Goal: Task Accomplishment & Management: Manage account settings

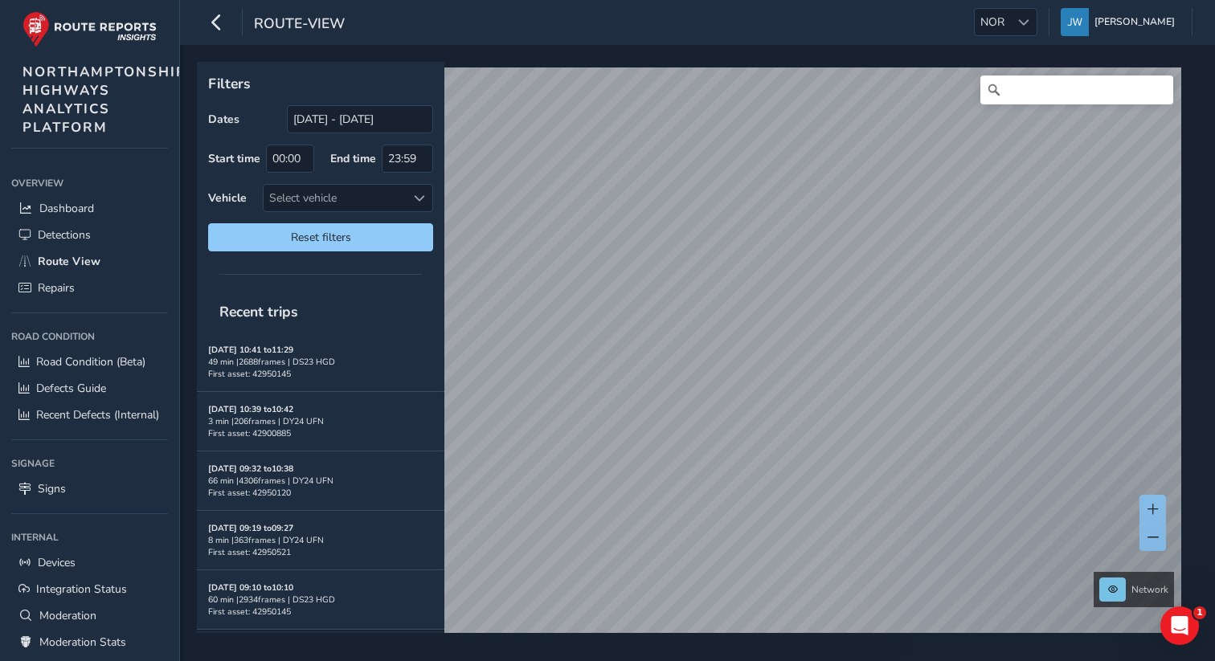
scroll to position [137, 0]
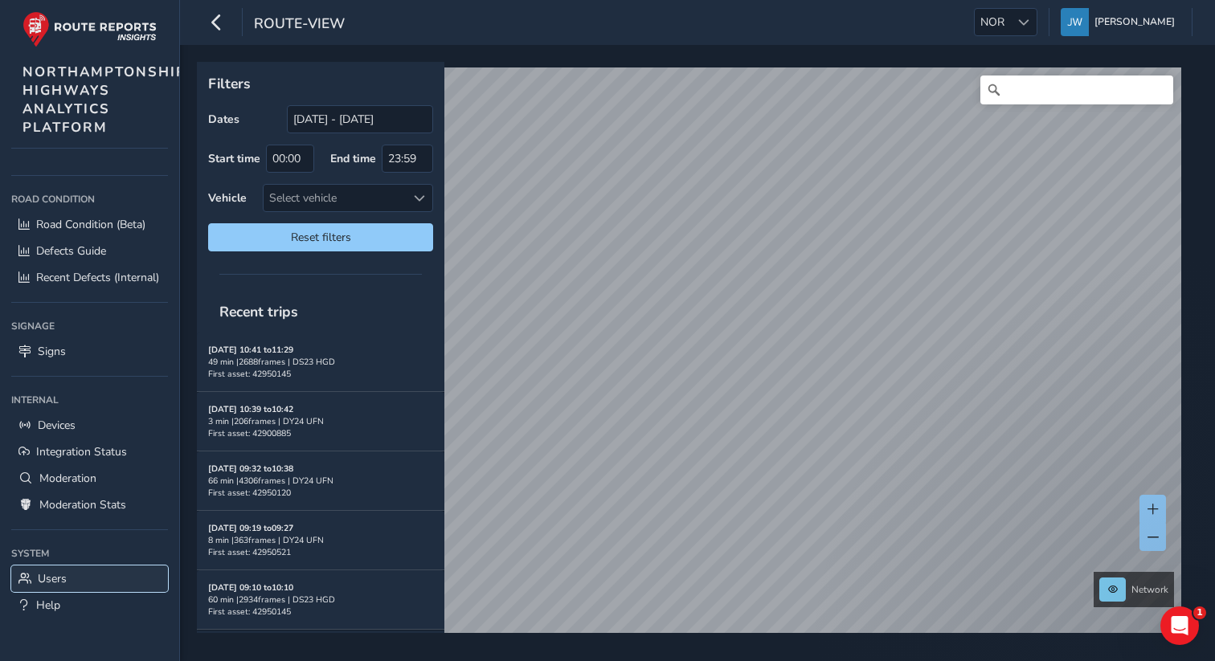
click at [43, 578] on span "Users" at bounding box center [52, 578] width 29 height 15
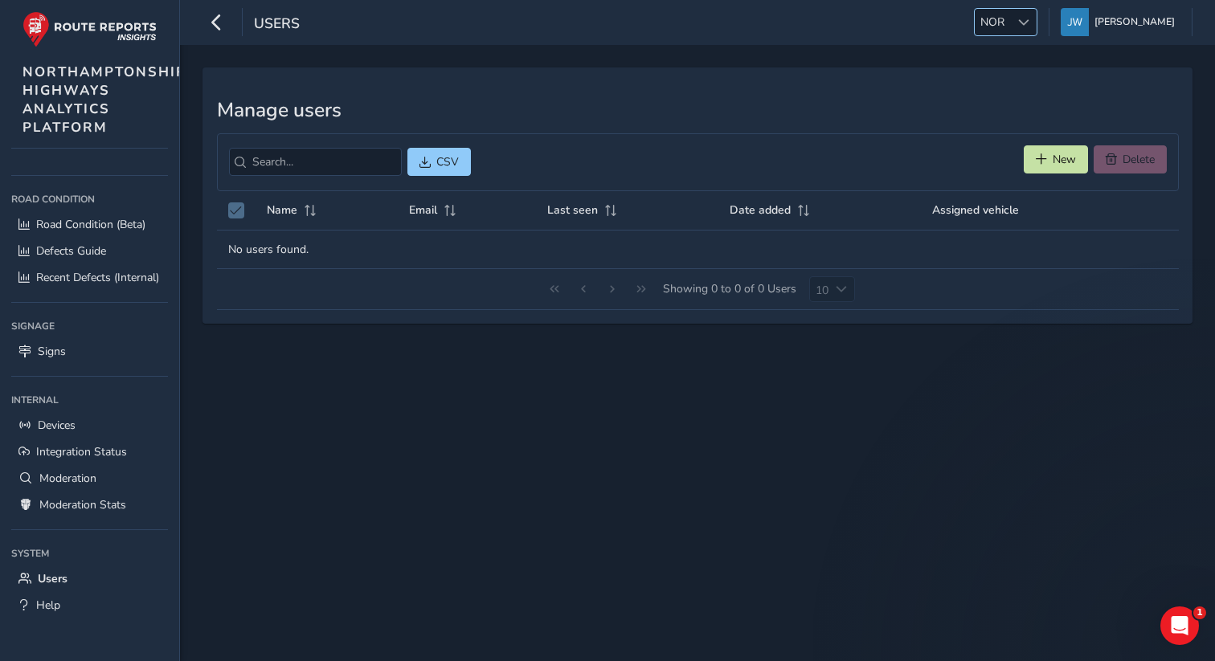
click at [1029, 22] on div at bounding box center [1023, 22] width 27 height 27
click at [1006, 180] on li "NOR" at bounding box center [1044, 184] width 112 height 27
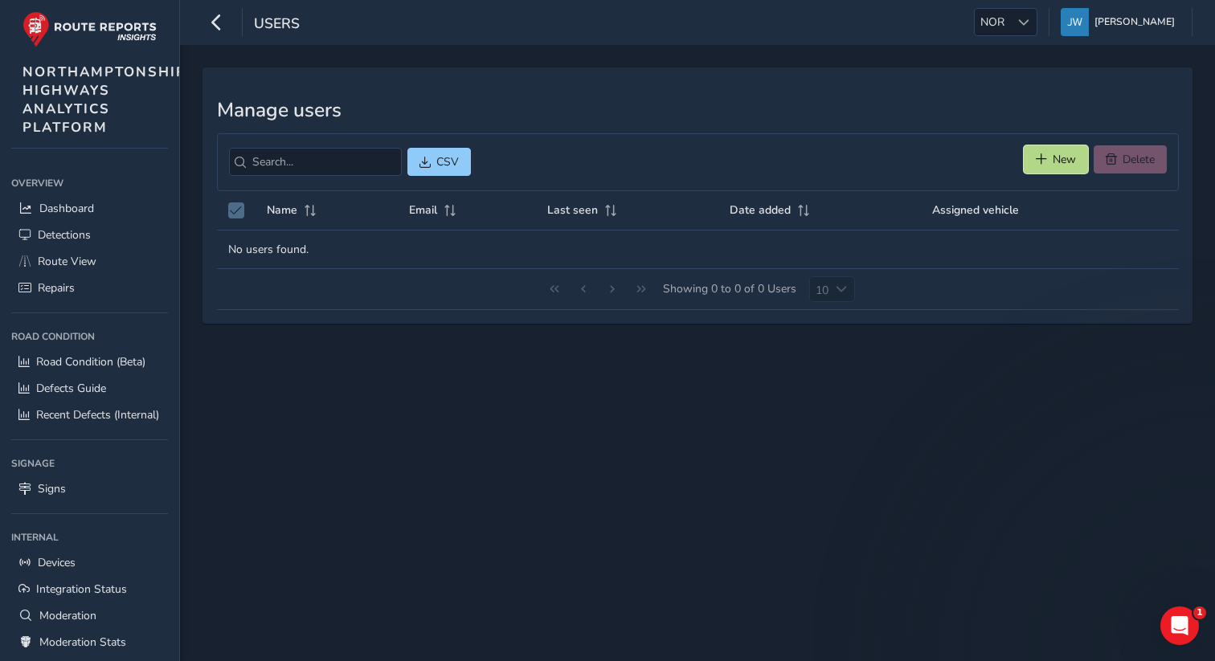
click at [1053, 163] on span "New" at bounding box center [1064, 159] width 23 height 15
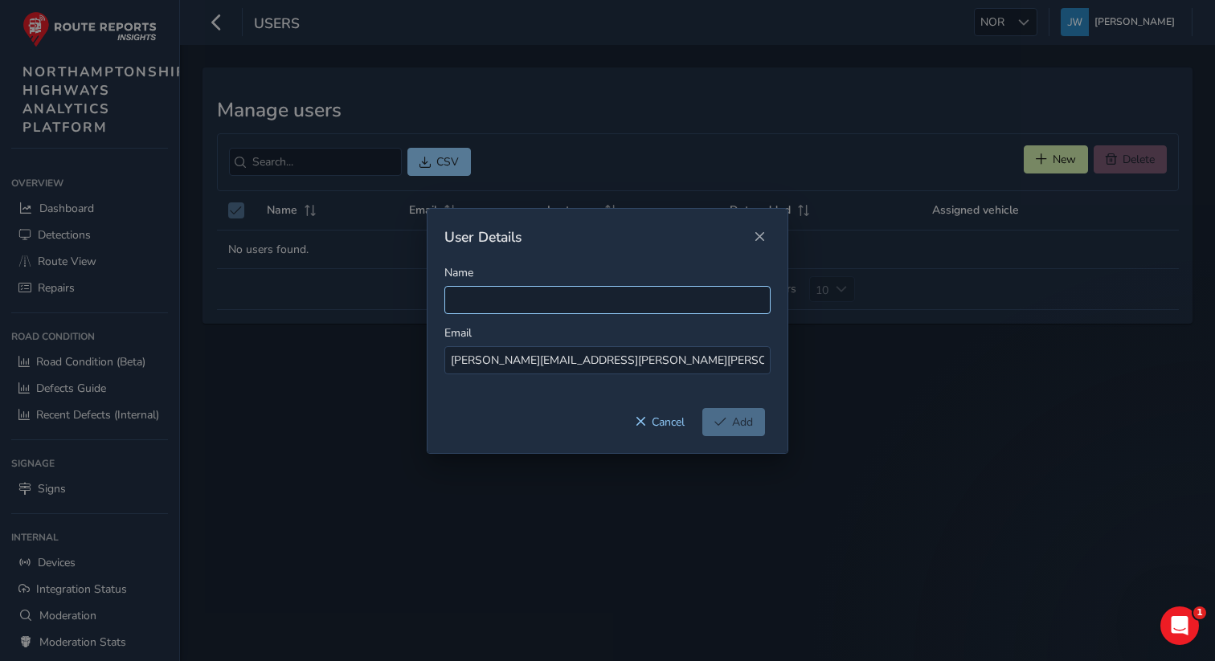
type input "Katie.B.Fabian@kier.co.uk"
click at [479, 305] on input "Name" at bounding box center [607, 300] width 326 height 28
paste input "Katie.B.Fabian@kier.co.uk"
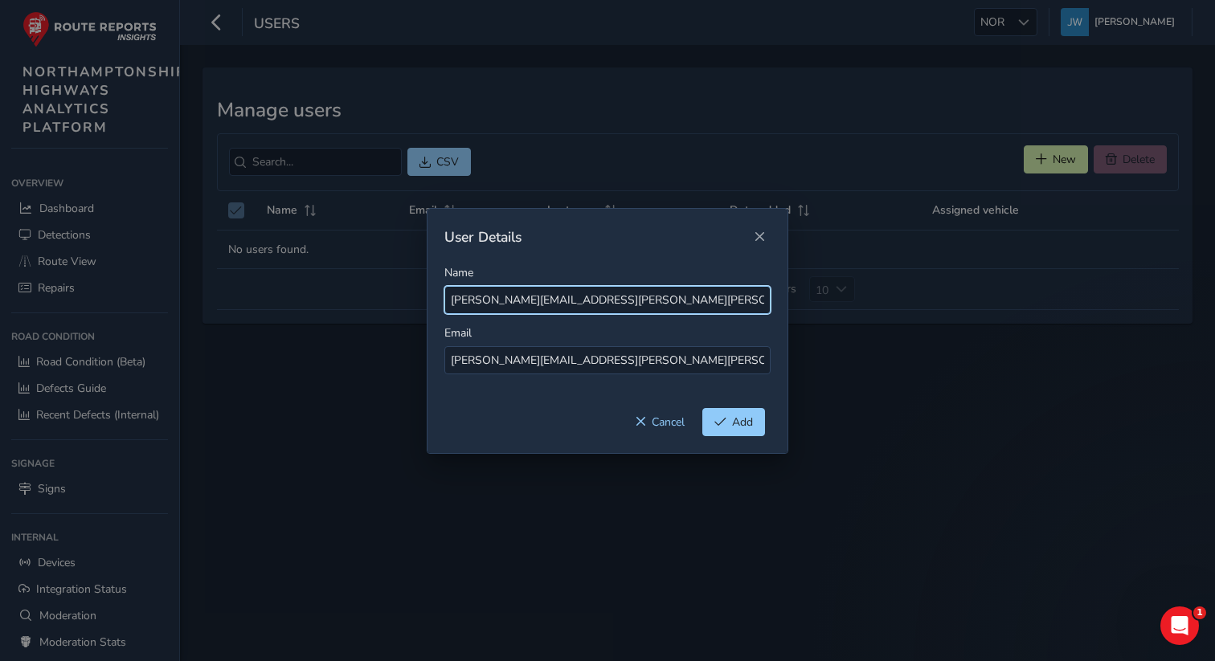
click at [493, 300] on input "Katie.B.Fabian@kier.co.uk" at bounding box center [607, 300] width 326 height 28
click at [491, 300] on input "Katie.B.Fabian@kier.co.uk" at bounding box center [607, 300] width 326 height 28
drag, startPoint x: 584, startPoint y: 309, endPoint x: 517, endPoint y: 304, distance: 67.7
click at [517, 304] on input "Katie Fabian@kier.co.uk" at bounding box center [607, 300] width 326 height 28
type input "Katie Fabian"
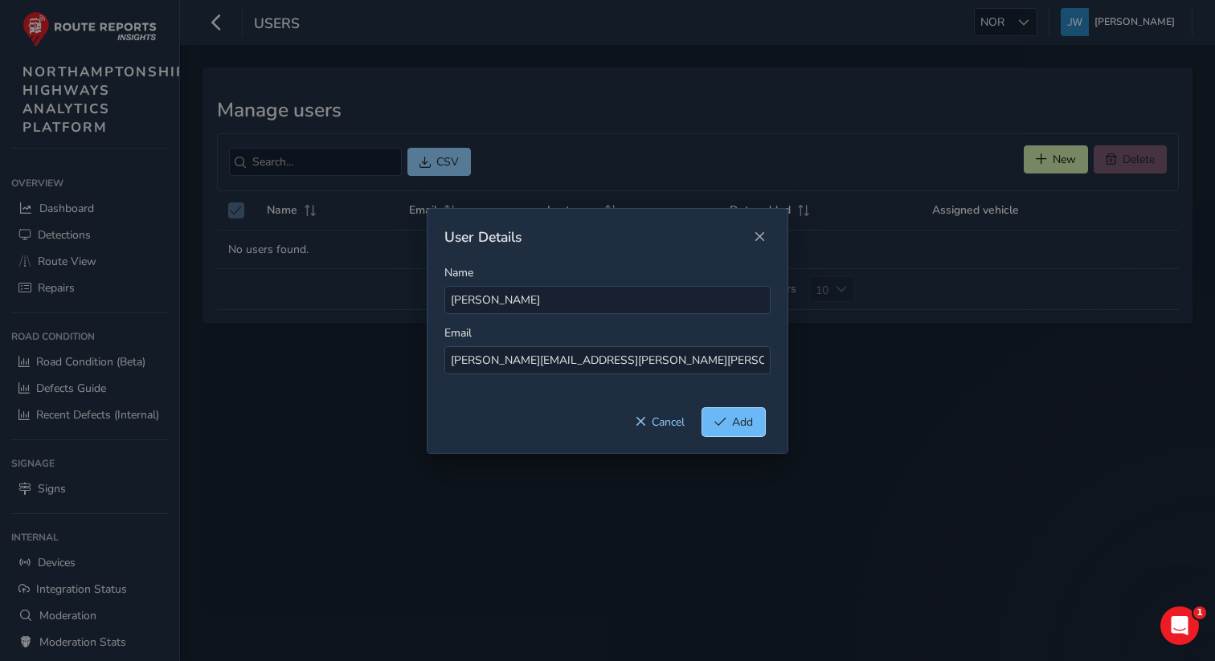
click at [726, 422] on button "Add" at bounding box center [733, 422] width 63 height 28
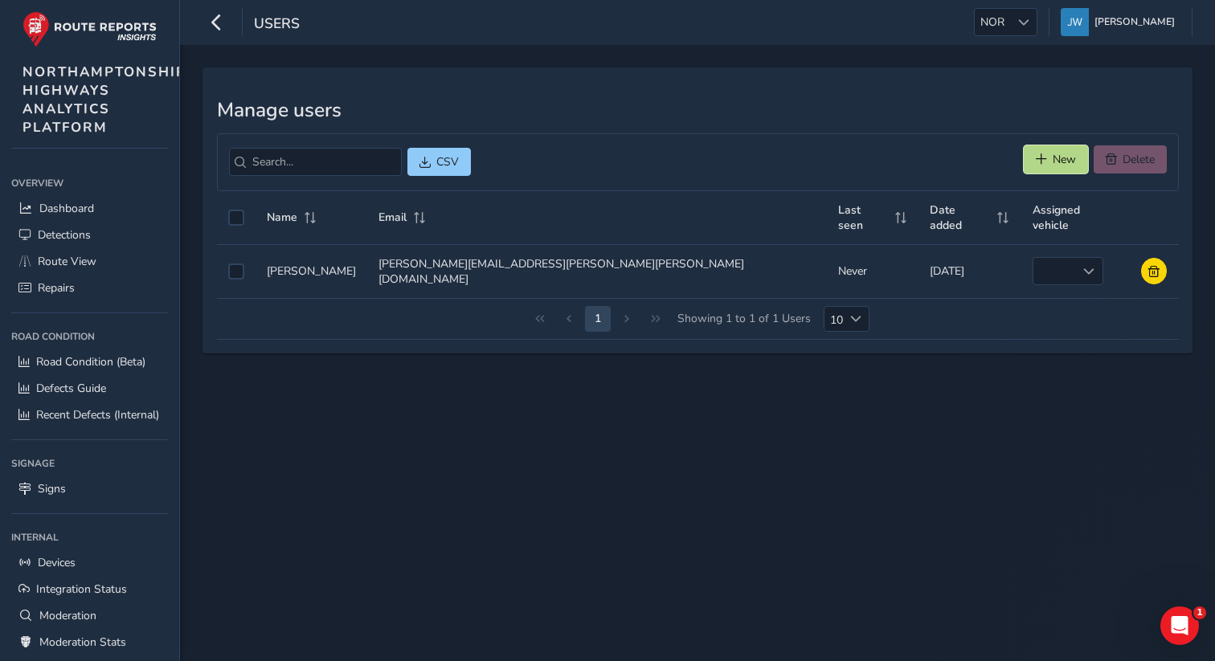
click at [1044, 164] on span "New" at bounding box center [1041, 158] width 11 height 11
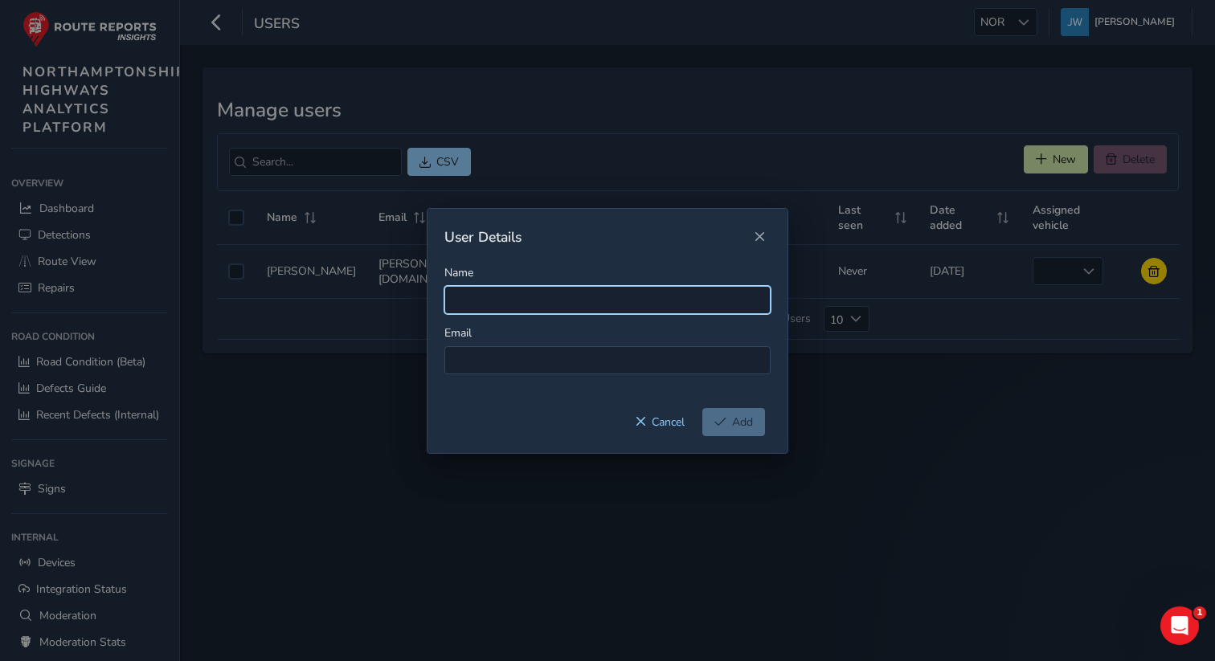
click at [485, 296] on input "Name" at bounding box center [607, 300] width 326 height 28
paste input "Danny.Ogden@kier.co.uk"
click at [488, 300] on input "Danny.Ogden@kier.co.uk" at bounding box center [607, 300] width 326 height 28
drag, startPoint x: 596, startPoint y: 295, endPoint x: 523, endPoint y: 299, distance: 73.2
click at [523, 299] on input "Danny Ogden@kier.co.uk" at bounding box center [607, 300] width 326 height 28
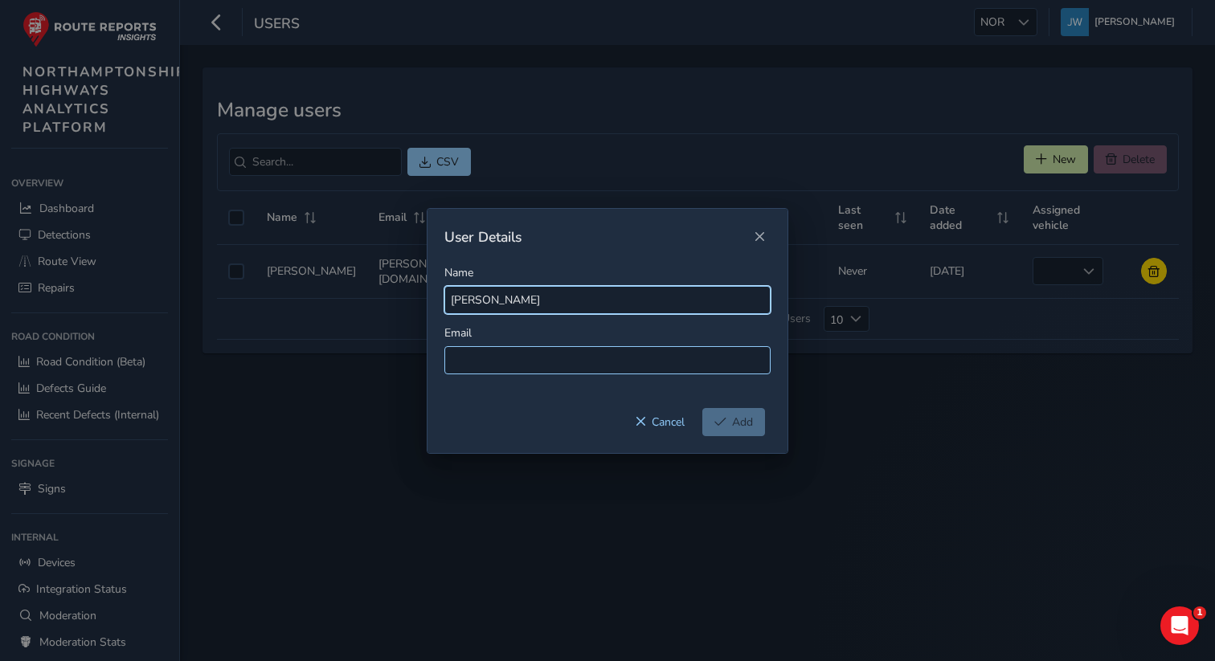
type input "Danny Ogden"
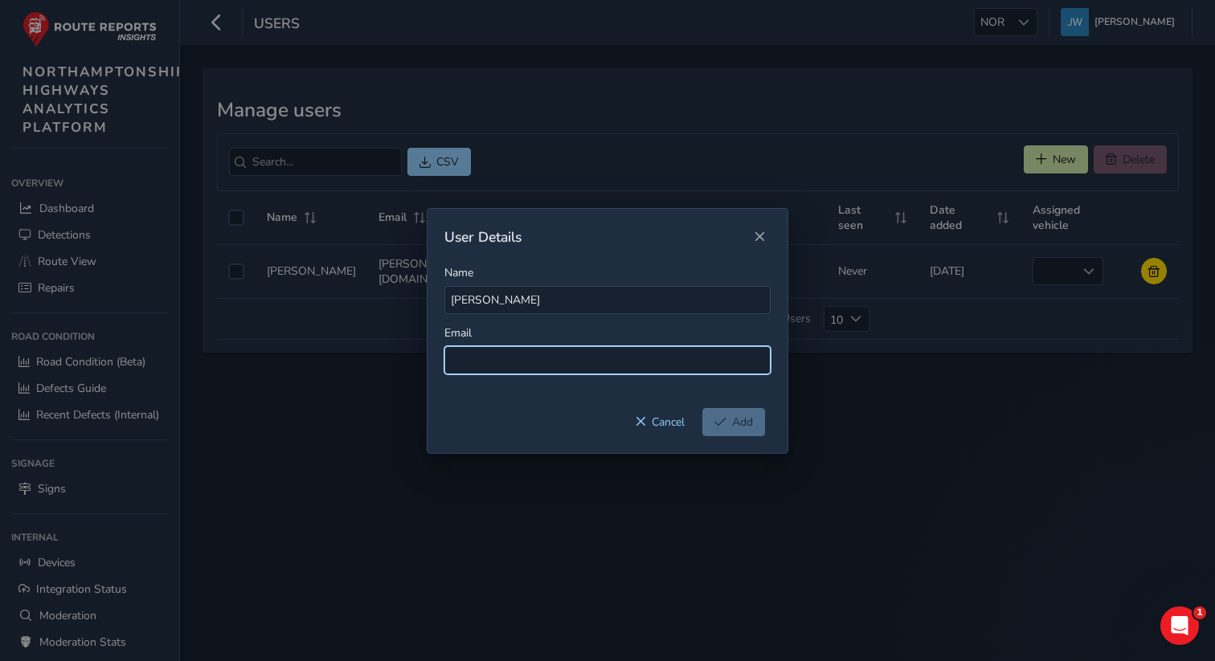
click at [509, 354] on input at bounding box center [607, 360] width 326 height 28
paste input "Danny.Ogden@kier.co.uk"
type input "Danny.Ogden@kier.co.uk"
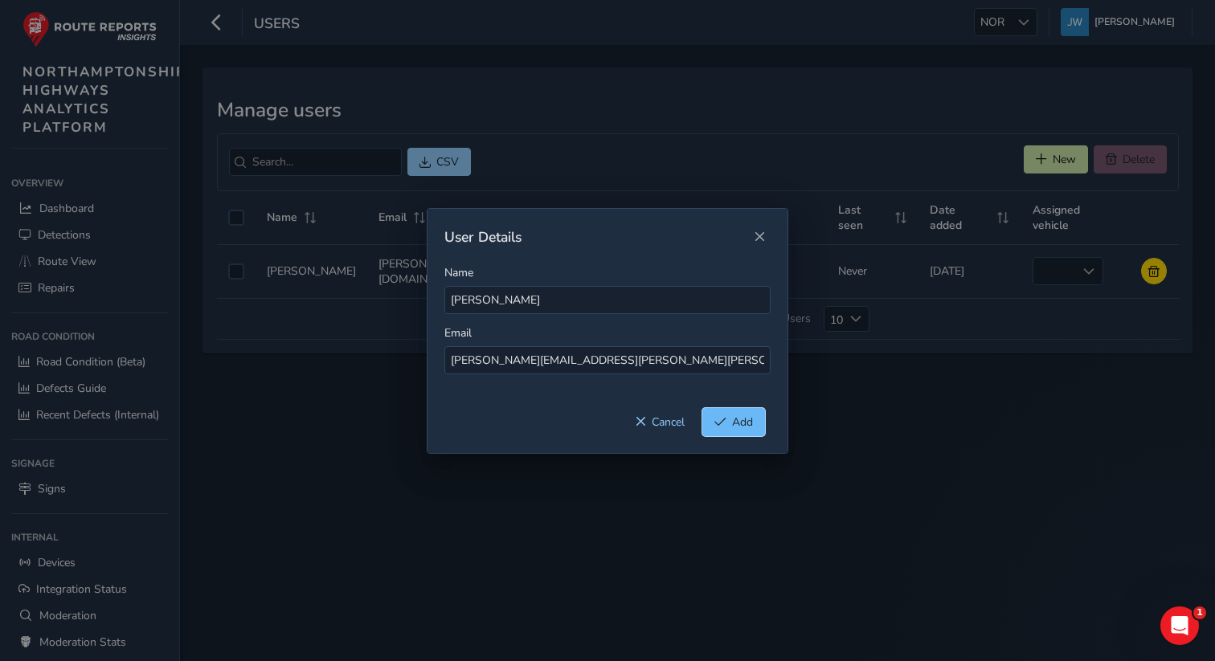
click at [726, 431] on button "Add" at bounding box center [733, 422] width 63 height 28
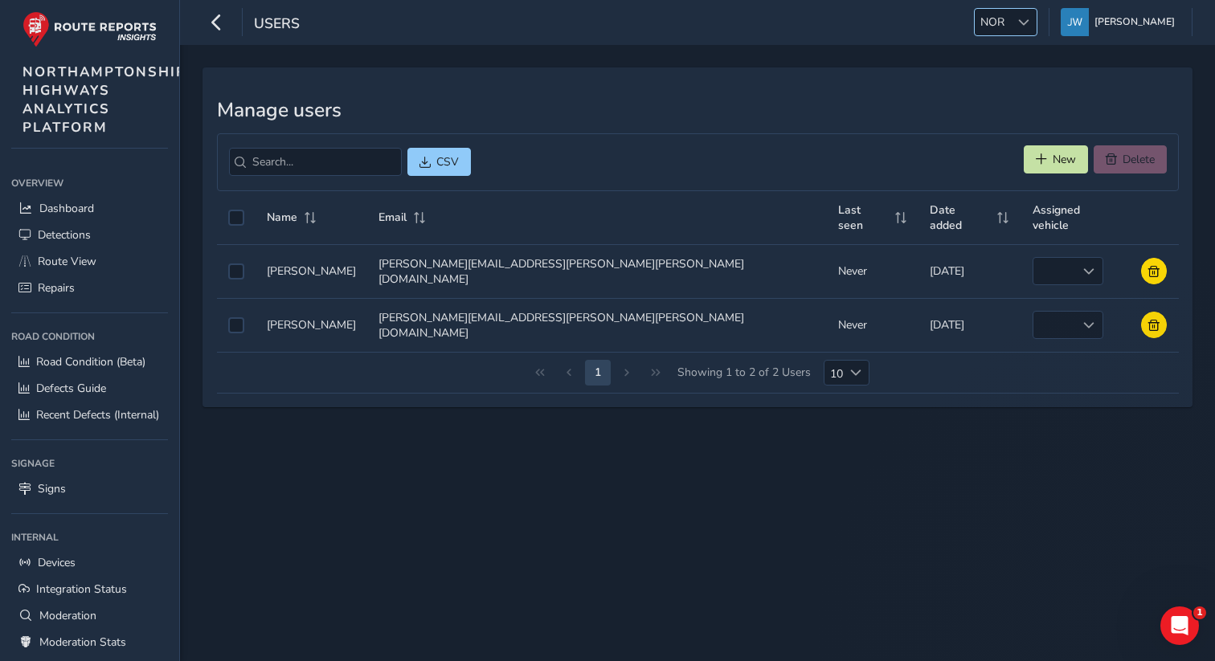
click at [1010, 30] on span "NOR" at bounding box center [992, 22] width 35 height 27
click at [905, 77] on div "Manage users CSV New Delete Name Email Last seen Date added Assigned vehicle Na…" at bounding box center [697, 237] width 990 height 340
